Goal: Task Accomplishment & Management: Use online tool/utility

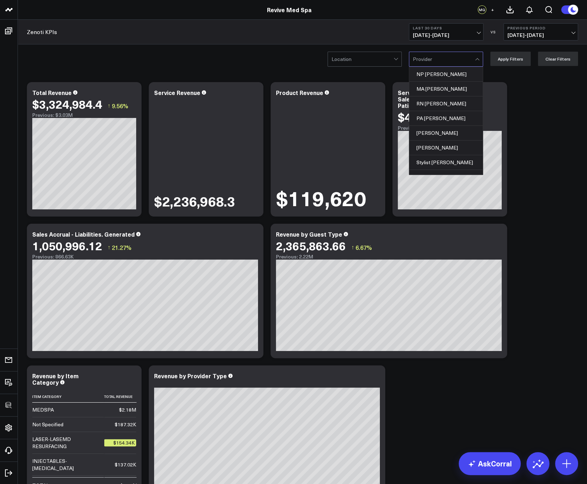
click at [431, 61] on div at bounding box center [444, 59] width 62 height 14
click at [546, 137] on div "Modify via AI Copy link to widget Ask support Remove Create linked copy Executi…" at bounding box center [302, 371] width 558 height 586
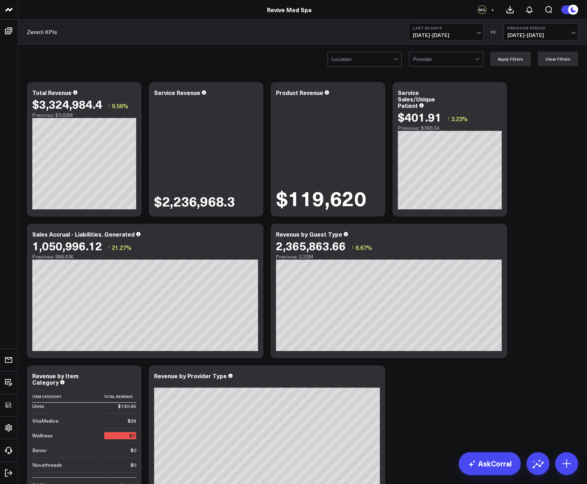
click at [364, 57] on div at bounding box center [362, 59] width 62 height 14
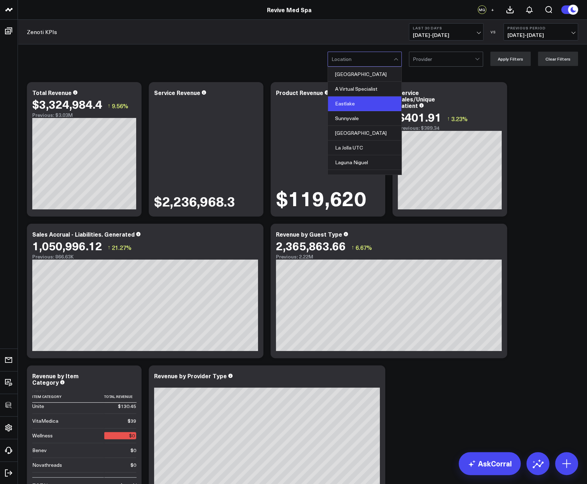
click at [361, 99] on div "Eastlake" at bounding box center [364, 103] width 73 height 15
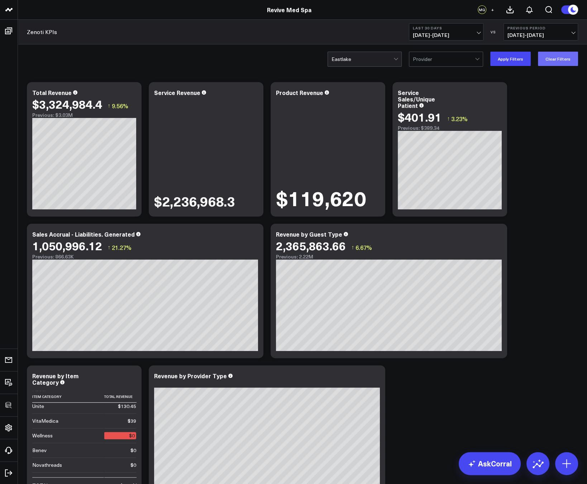
click at [549, 59] on button "Clear Filters" at bounding box center [558, 59] width 40 height 14
click at [449, 391] on div "Modify via AI Copy link to widget Ask support Remove Create linked copy Executi…" at bounding box center [302, 371] width 558 height 586
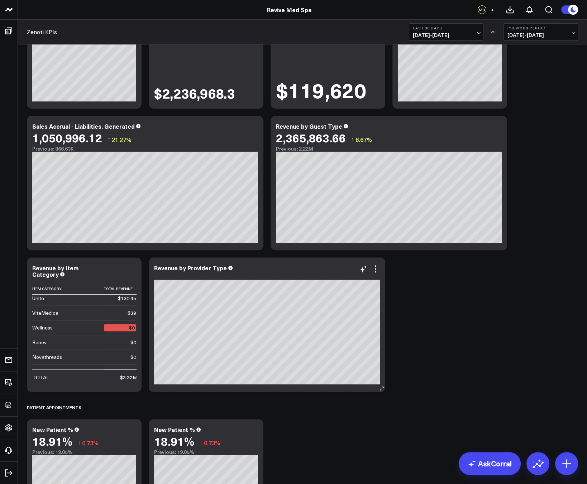
scroll to position [102, 0]
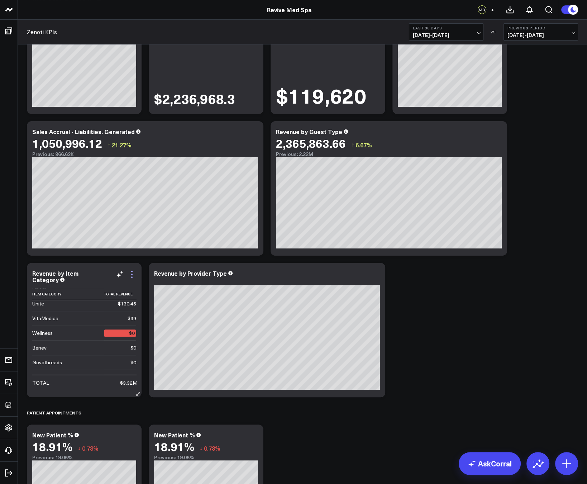
click at [131, 275] on icon at bounding box center [132, 274] width 9 height 9
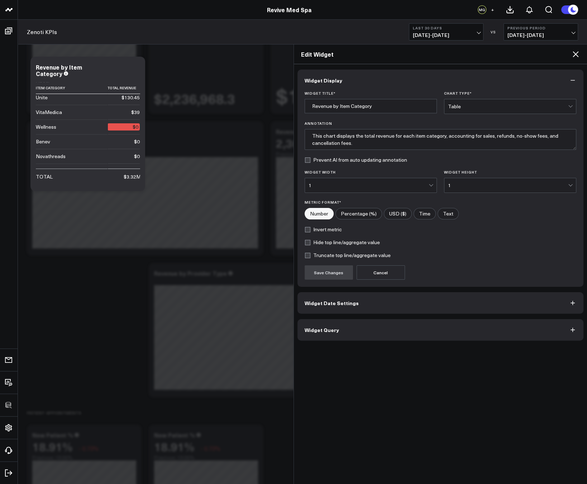
click at [317, 327] on span "Widget Query" at bounding box center [322, 330] width 34 height 6
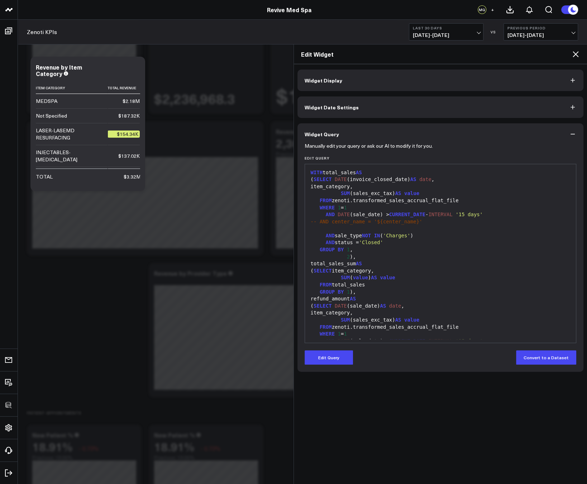
click at [576, 51] on icon at bounding box center [575, 54] width 9 height 9
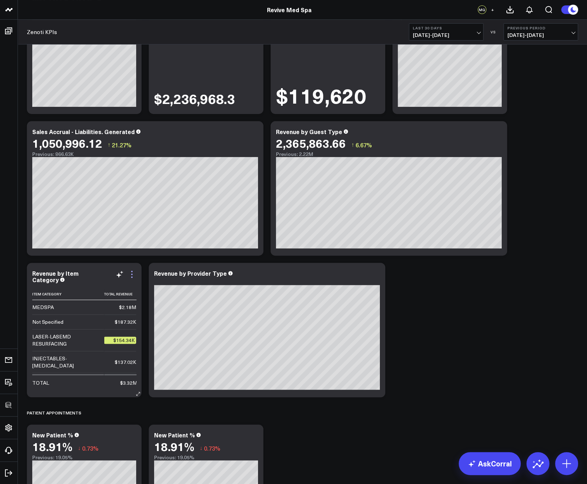
click at [132, 274] on icon at bounding box center [131, 273] width 1 height 1
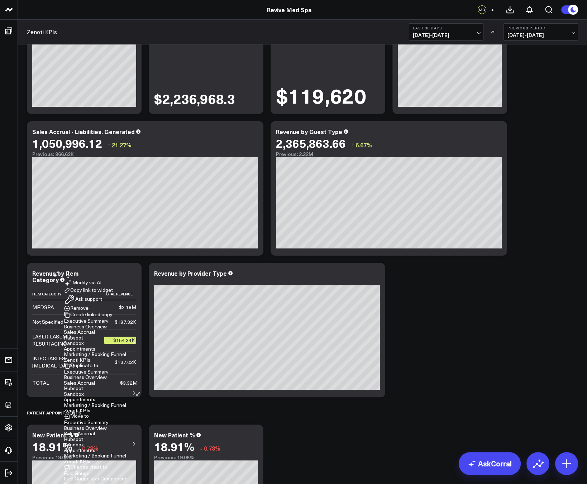
click at [109, 293] on button "Copy link to widget" at bounding box center [88, 290] width 49 height 6
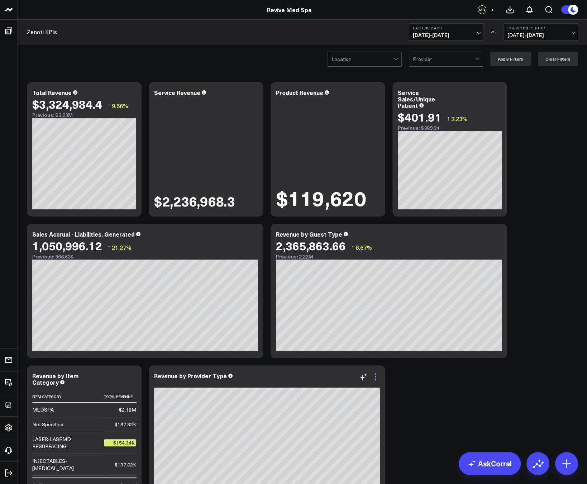
click at [375, 379] on icon at bounding box center [375, 379] width 1 height 1
click at [344, 389] on button "Copy link to widget" at bounding box center [331, 392] width 49 height 6
click at [134, 91] on icon at bounding box center [132, 93] width 9 height 9
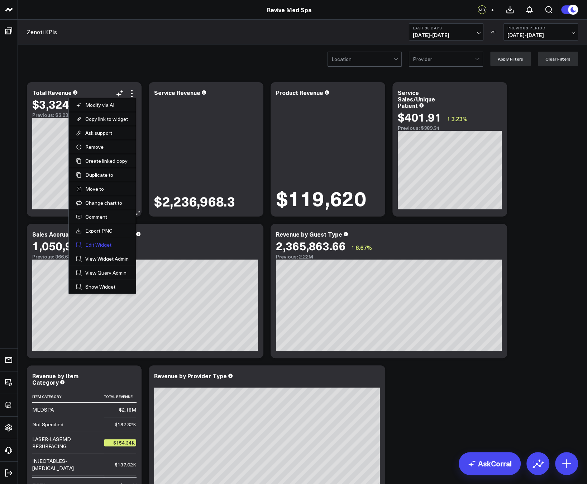
click at [98, 241] on button "Edit Widget" at bounding box center [102, 244] width 53 height 6
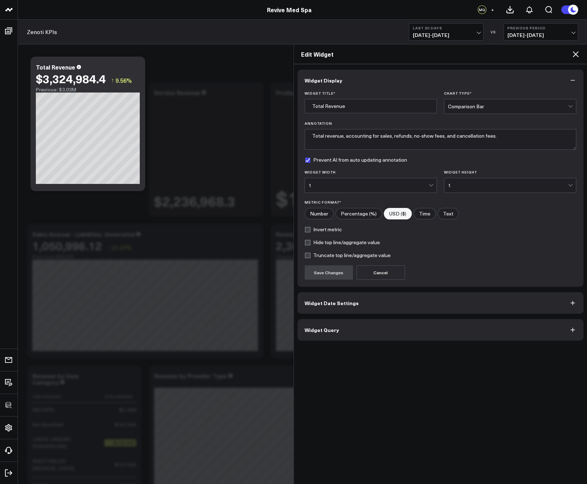
click at [578, 52] on icon at bounding box center [575, 54] width 9 height 9
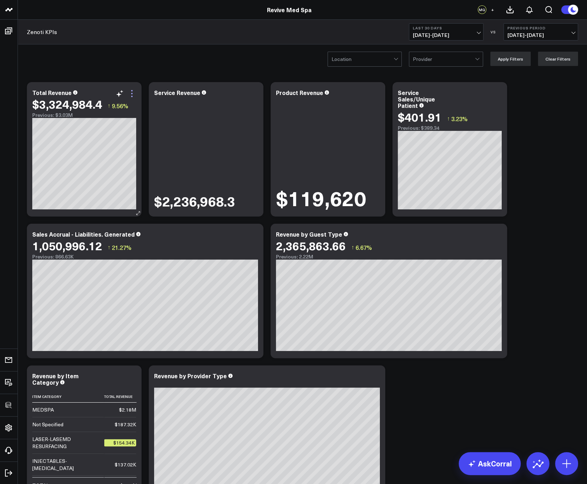
click at [132, 92] on icon at bounding box center [132, 93] width 9 height 9
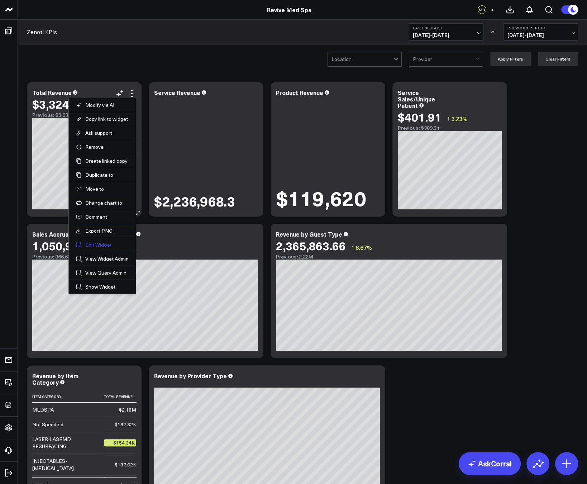
click at [102, 241] on button "Edit Widget" at bounding box center [102, 244] width 53 height 6
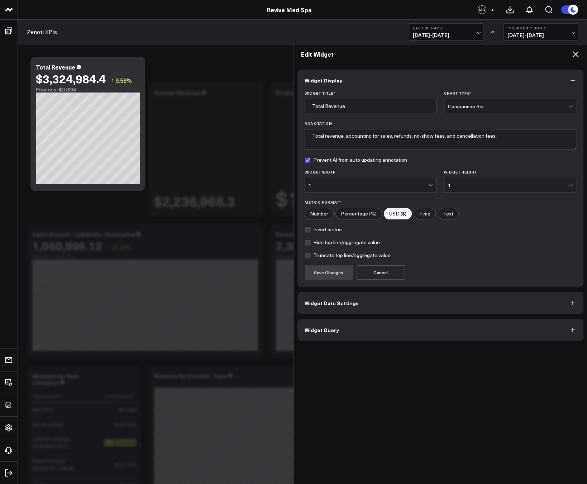
click at [317, 215] on input"] "Number" at bounding box center [319, 213] width 28 height 11
radio input"] "true"
click at [331, 271] on button "Save Changes" at bounding box center [329, 272] width 48 height 14
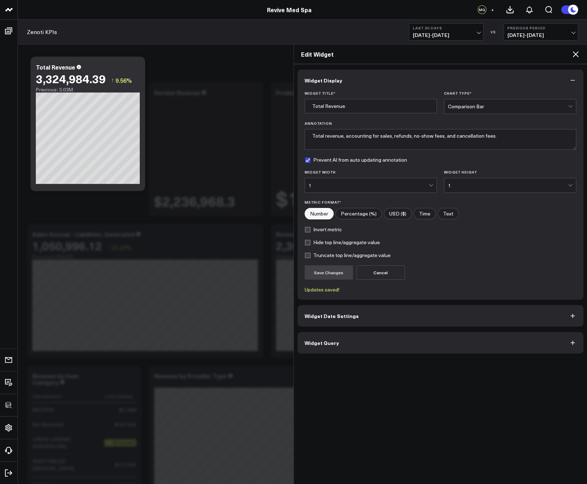
click at [394, 208] on input"] "USD ($)" at bounding box center [397, 213] width 27 height 11
radio input"] "true"
click at [339, 273] on button "Save Changes" at bounding box center [329, 272] width 48 height 14
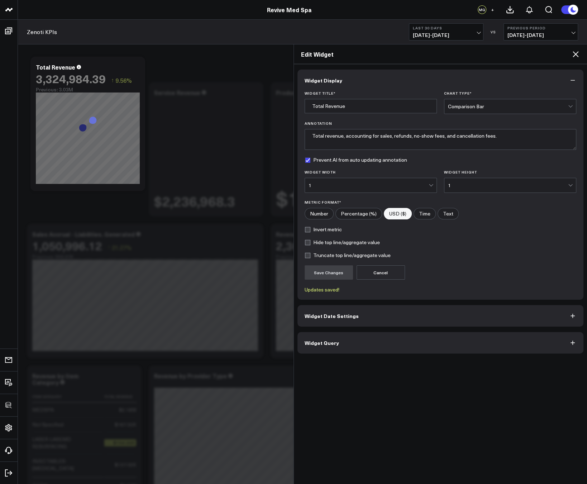
click at [577, 52] on icon at bounding box center [576, 54] width 6 height 6
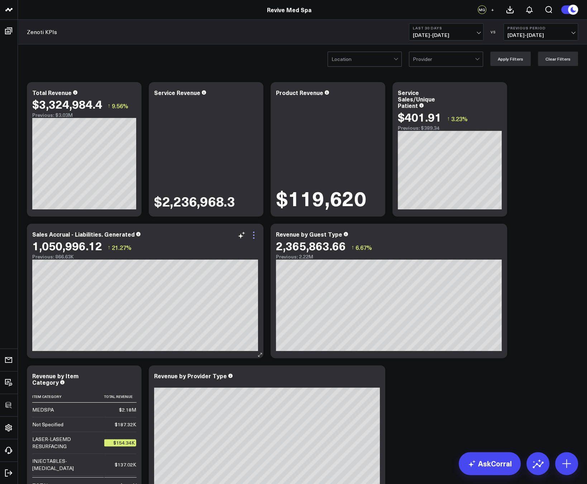
click at [253, 232] on icon at bounding box center [253, 235] width 9 height 9
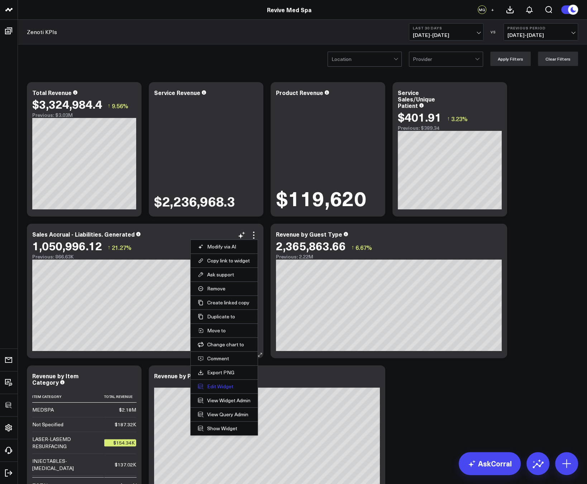
click at [213, 385] on button "Edit Widget" at bounding box center [224, 386] width 53 height 6
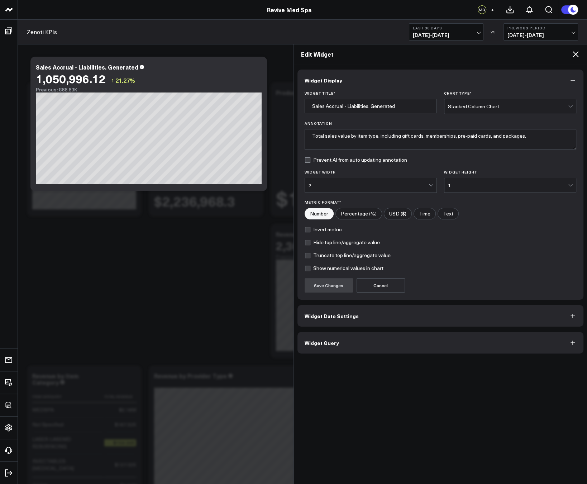
click at [397, 210] on input"] "USD ($)" at bounding box center [397, 213] width 27 height 11
radio input"] "true"
click at [332, 282] on button "Save Changes" at bounding box center [329, 285] width 48 height 14
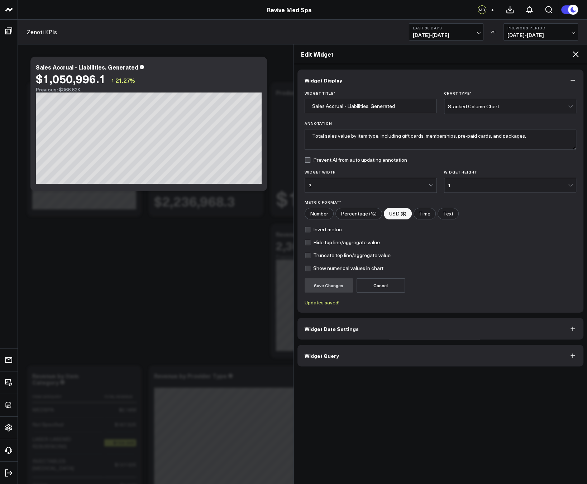
click at [401, 211] on input"] "USD ($)" at bounding box center [397, 213] width 27 height 11
click at [314, 211] on input"] "Number" at bounding box center [319, 213] width 28 height 11
radio input"] "true"
click at [321, 280] on button "Save Changes" at bounding box center [329, 285] width 48 height 14
click at [400, 209] on input"] "USD ($)" at bounding box center [397, 213] width 27 height 11
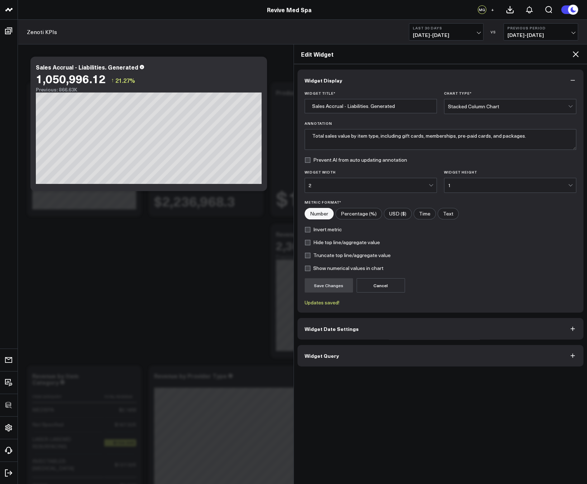
radio input"] "true"
click at [333, 286] on button "Save Changes" at bounding box center [329, 285] width 48 height 14
click at [320, 211] on input"] "Number" at bounding box center [319, 213] width 28 height 11
radio input"] "true"
click at [334, 281] on button "Save Changes" at bounding box center [329, 285] width 48 height 14
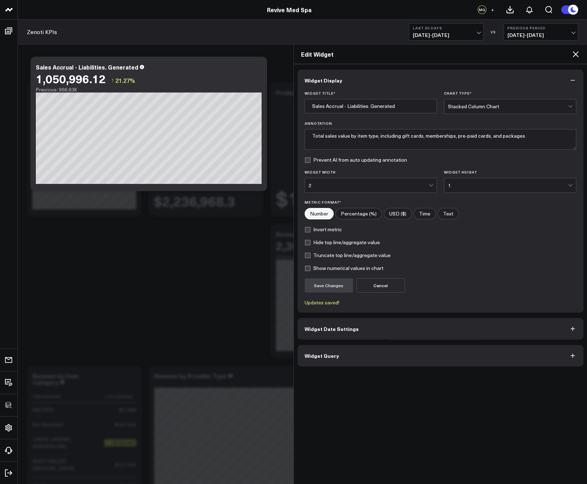
click at [576, 57] on icon at bounding box center [575, 54] width 9 height 9
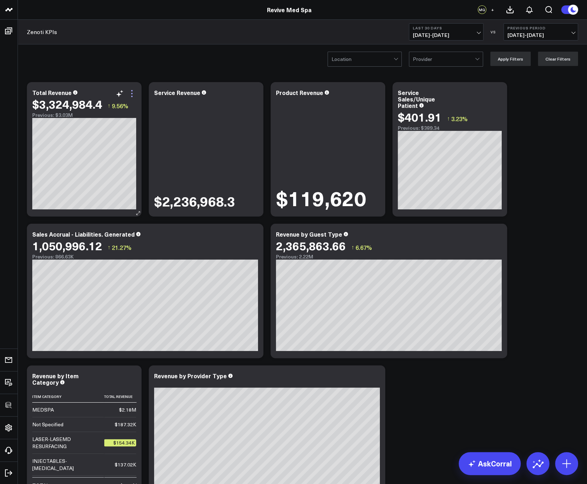
click at [130, 93] on icon at bounding box center [132, 93] width 9 height 9
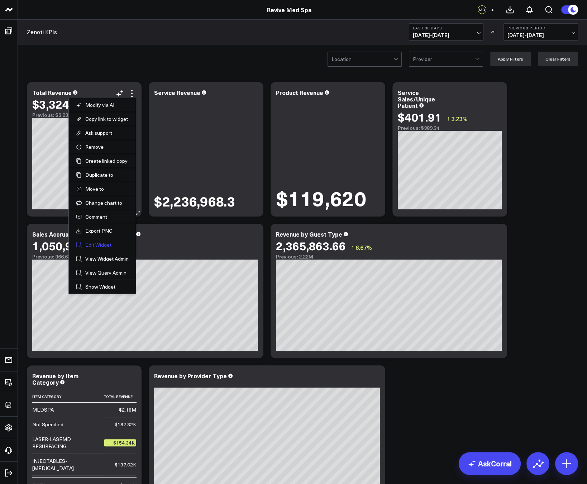
click at [94, 241] on button "Edit Widget" at bounding box center [102, 244] width 53 height 6
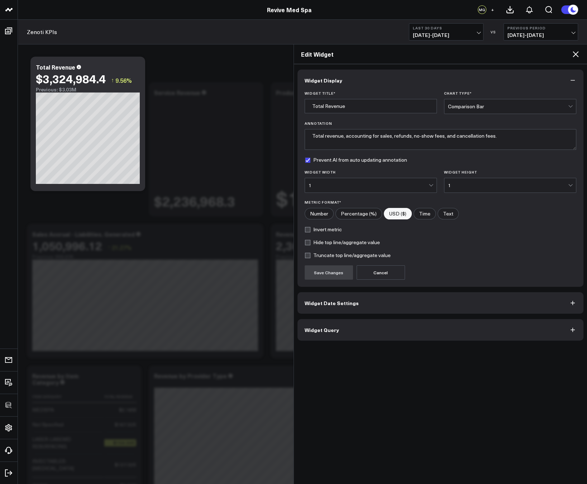
click at [320, 212] on input"] "Number" at bounding box center [319, 213] width 28 height 11
radio input"] "true"
click at [330, 268] on button "Save Changes" at bounding box center [329, 272] width 48 height 14
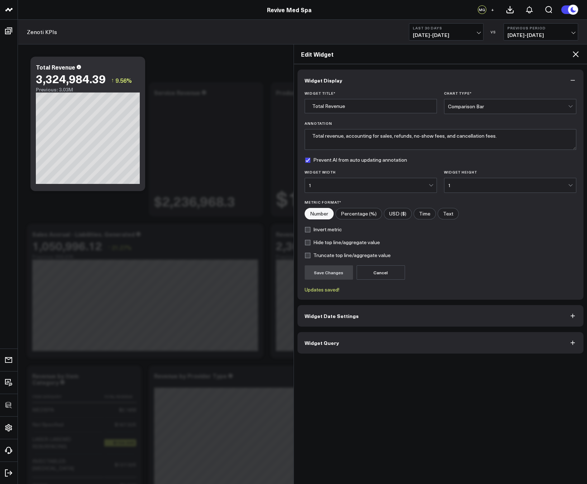
click at [398, 213] on input"] "USD ($)" at bounding box center [397, 213] width 27 height 11
radio input"] "true"
click at [339, 269] on button "Save Changes" at bounding box center [329, 272] width 48 height 14
click at [578, 52] on icon at bounding box center [575, 54] width 9 height 9
